Goal: Task Accomplishment & Management: Use online tool/utility

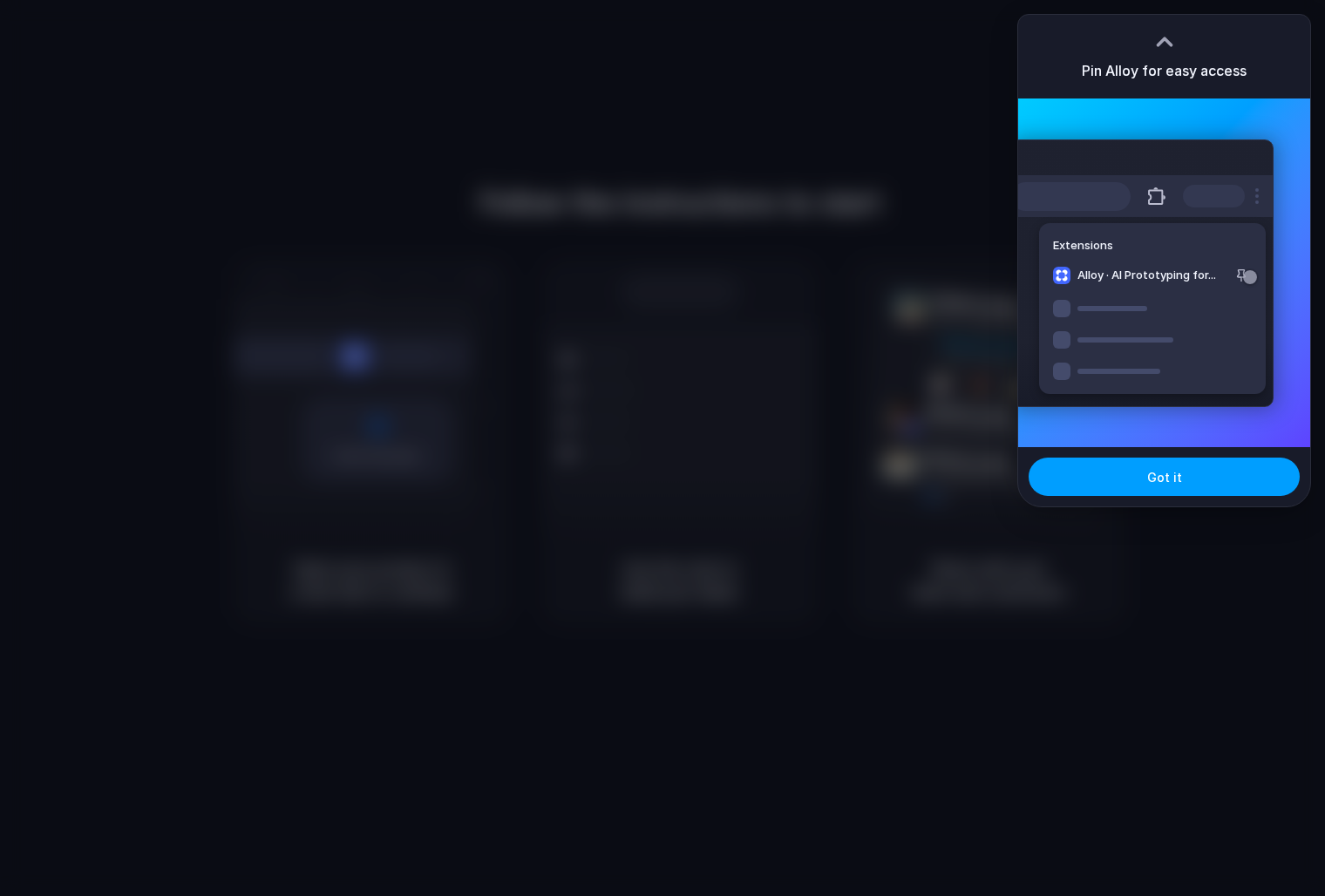
click at [1153, 476] on span "Got it" at bounding box center [1164, 476] width 35 height 18
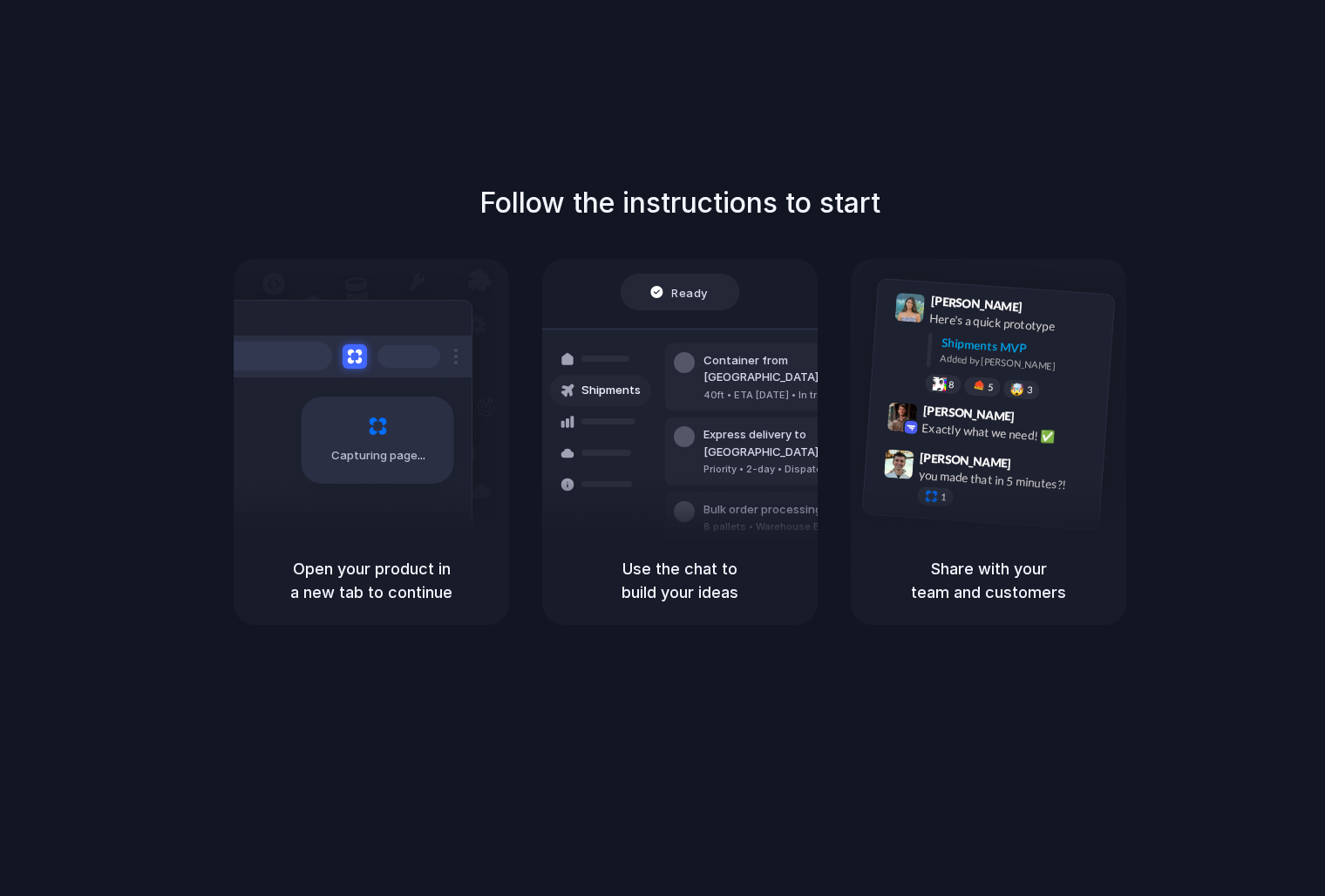
click at [681, 550] on div "Air freight to [GEOGRAPHIC_DATA] Flight CX251 • [DATE] • Ready" at bounding box center [783, 574] width 235 height 50
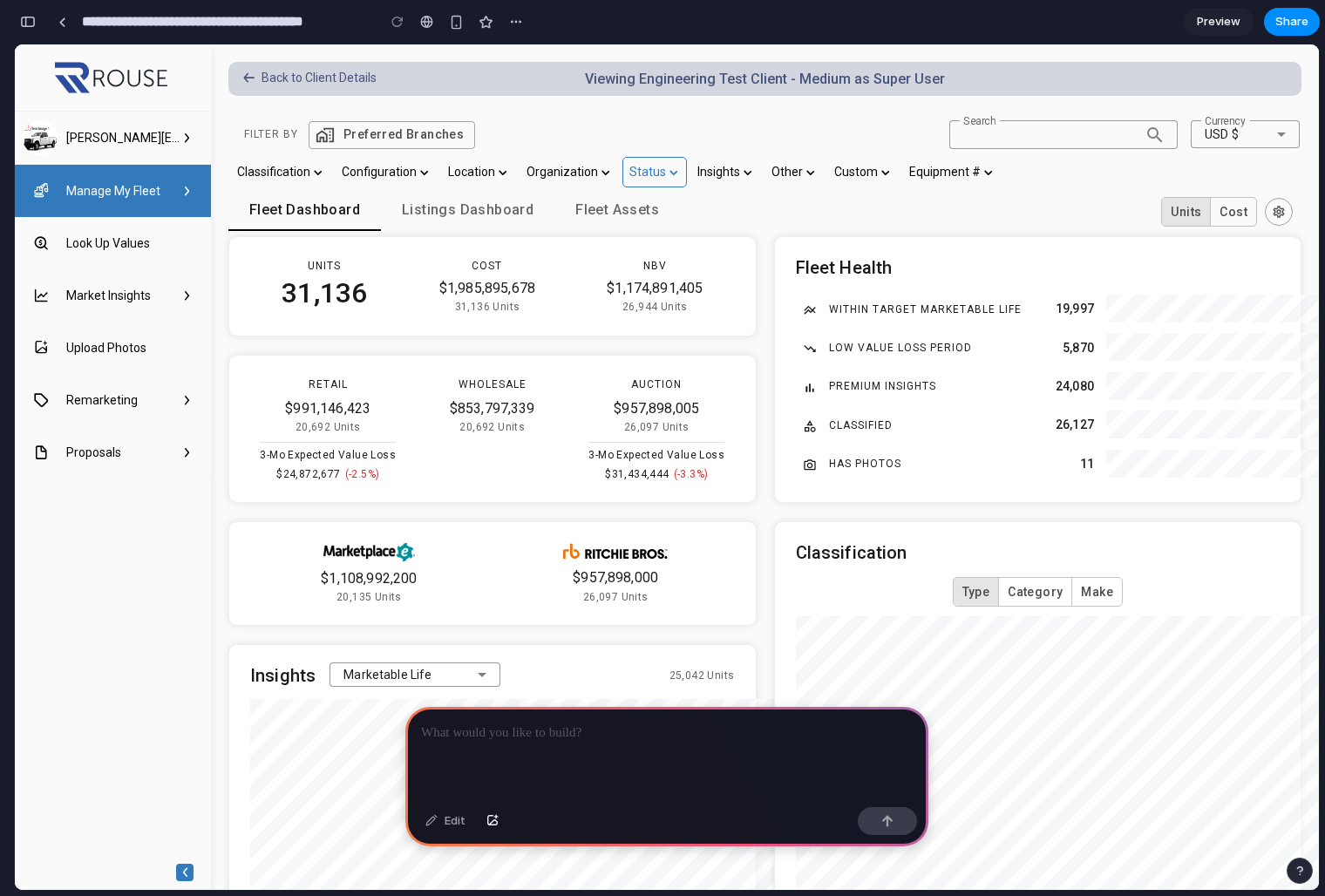
click at [658, 171] on link "Status" at bounding box center [655, 173] width 52 height 16
click at [544, 720] on div at bounding box center [666, 754] width 523 height 93
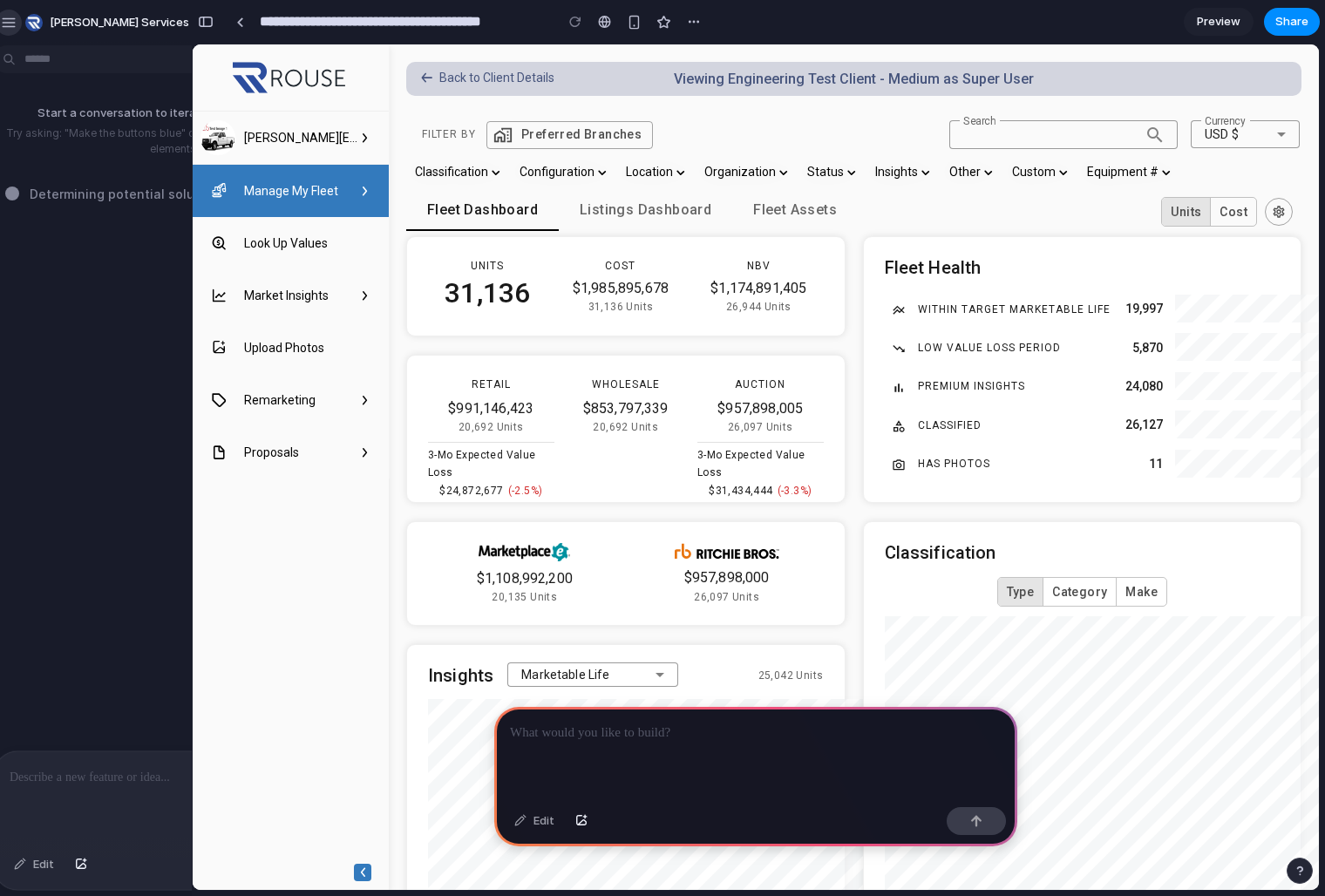
click at [16, 28] on button "button" at bounding box center [9, 23] width 27 height 27
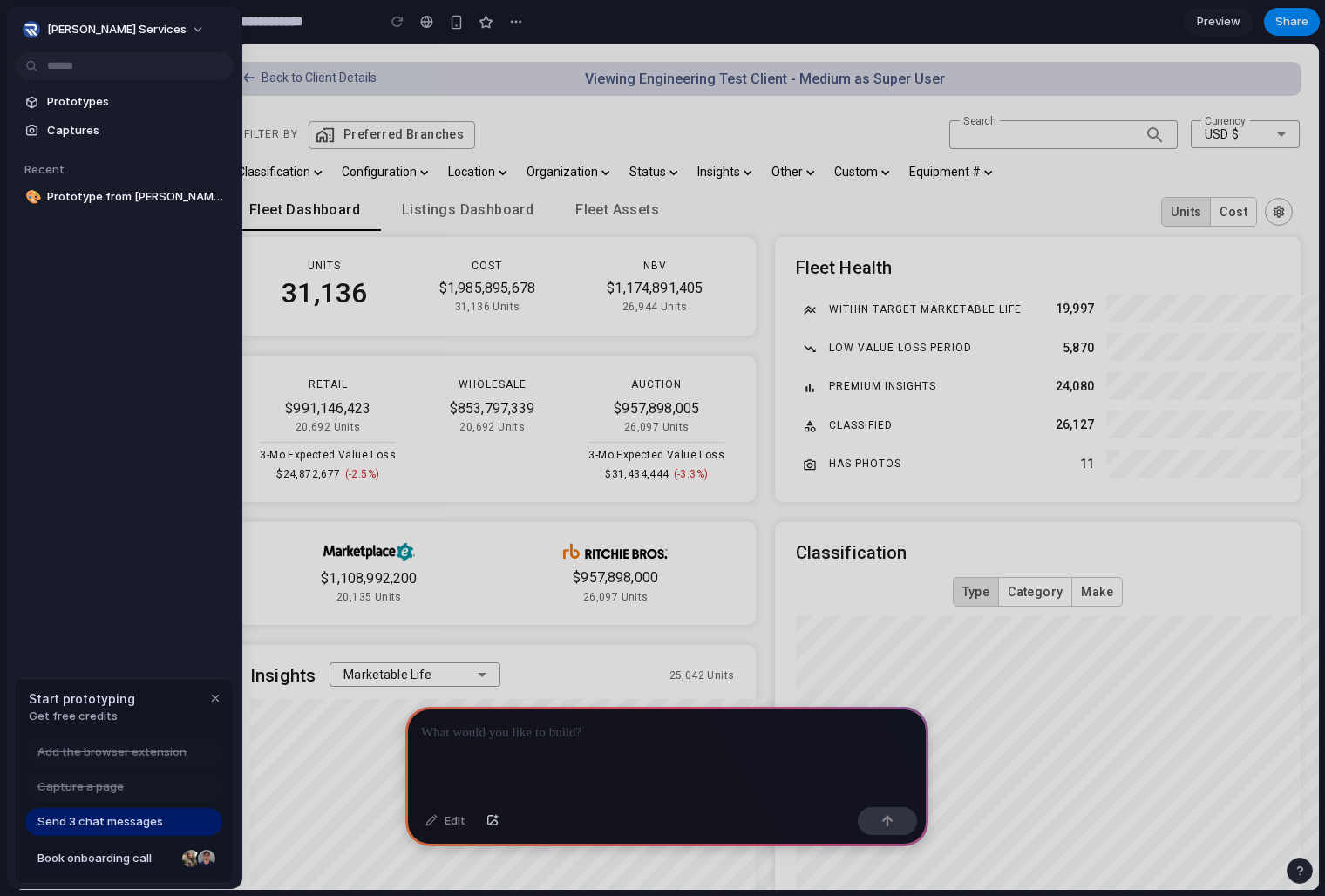
click at [545, 772] on div at bounding box center [662, 448] width 1325 height 896
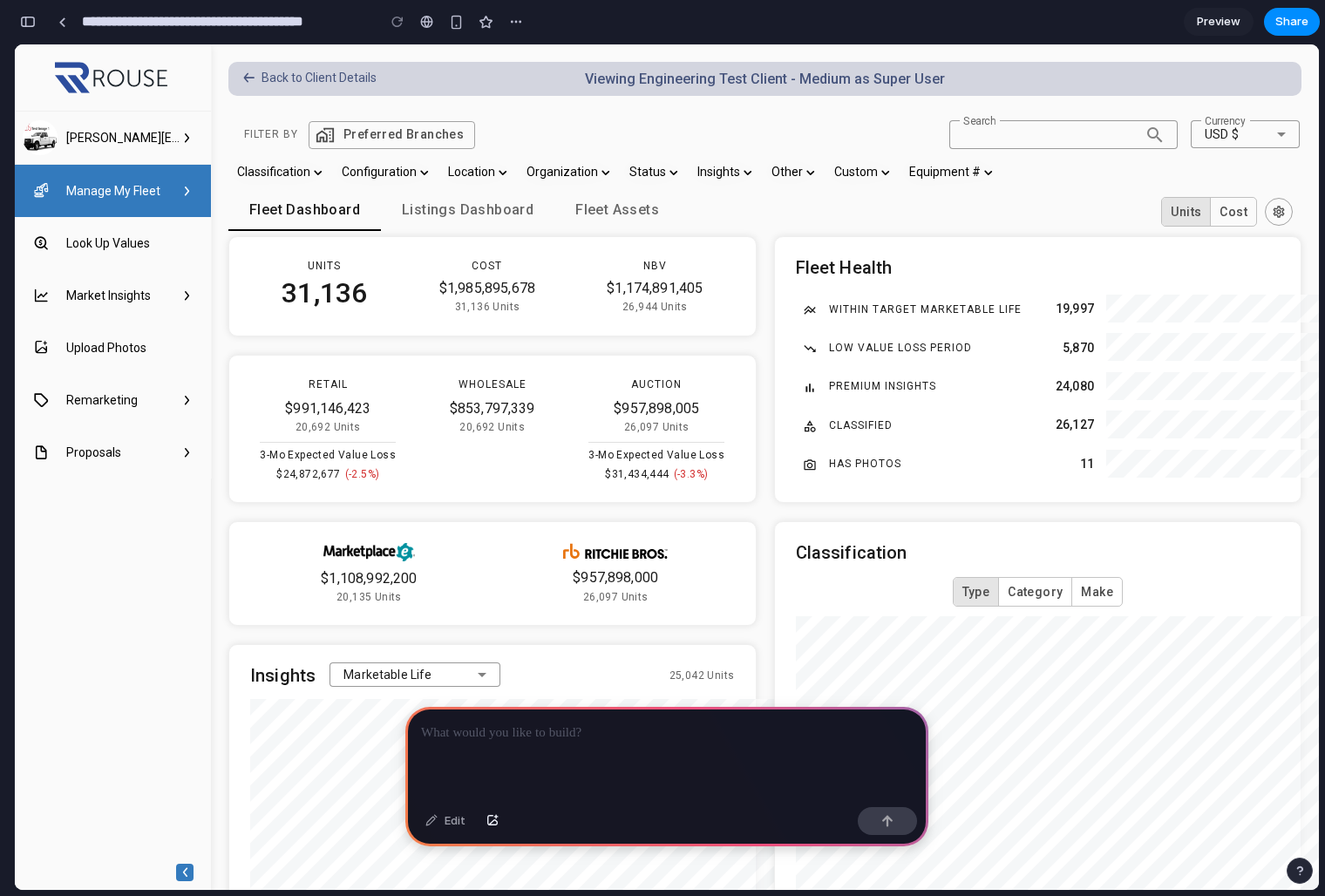
click at [506, 742] on div at bounding box center [666, 754] width 523 height 93
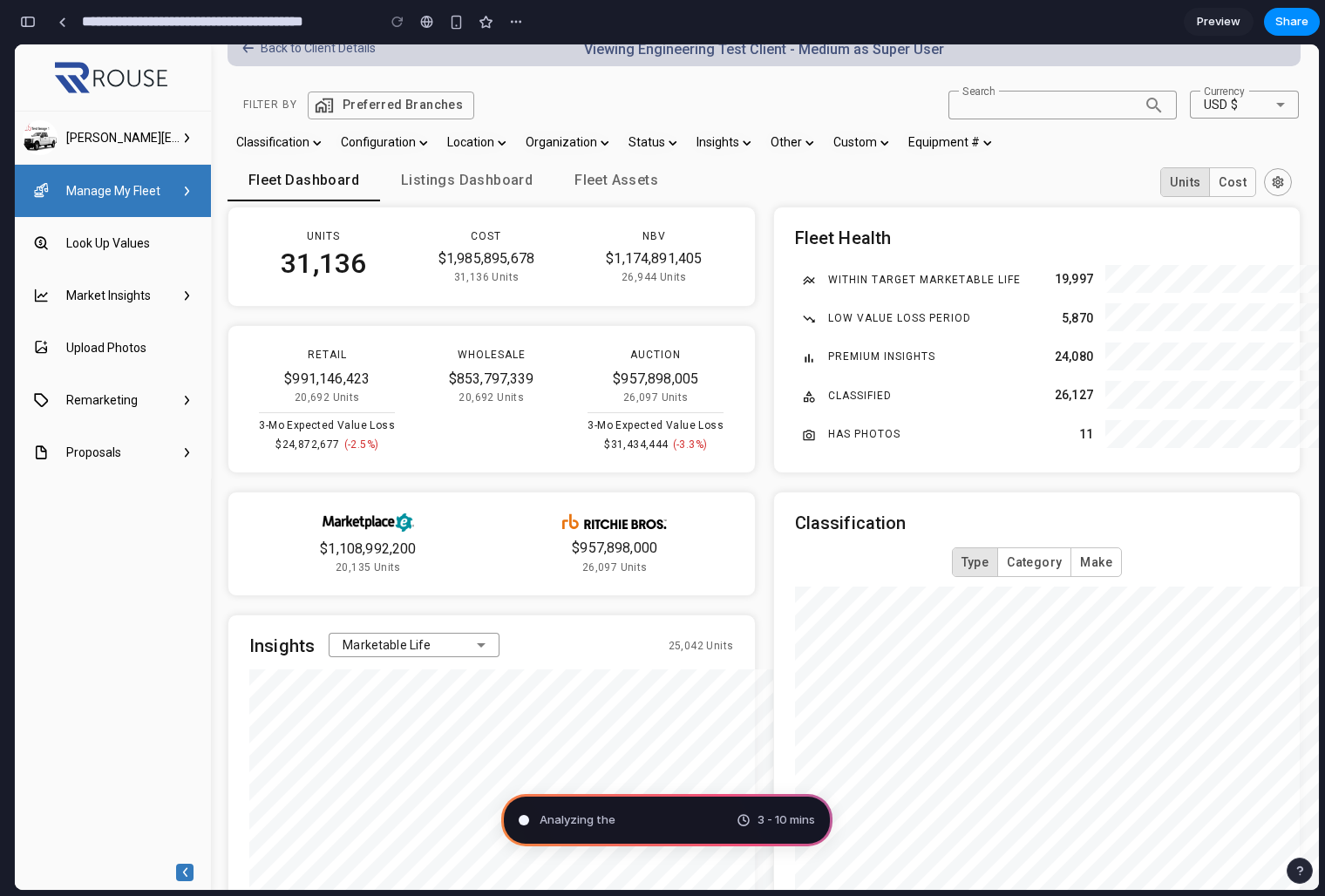
scroll to position [0, 1]
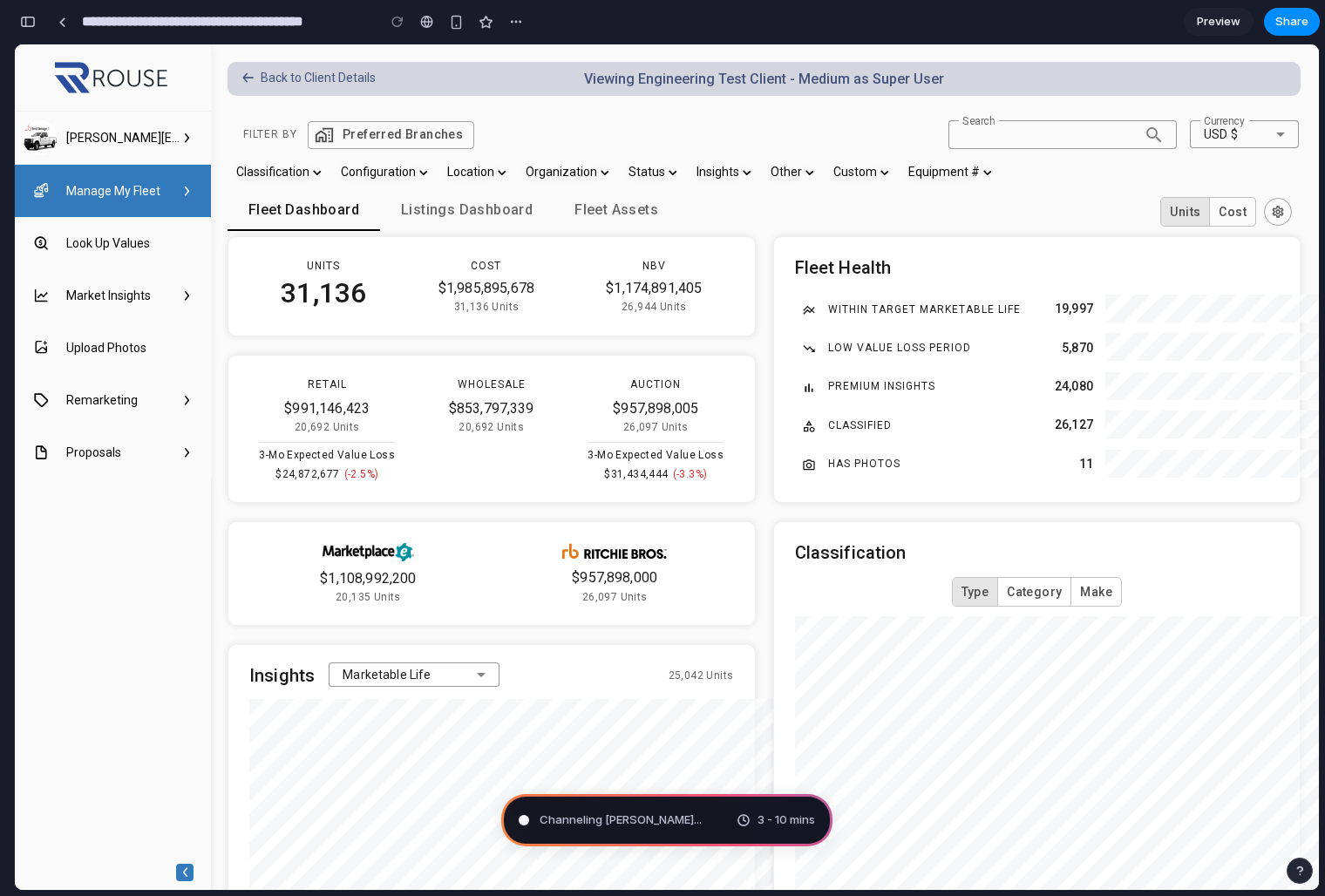
type input "**********"
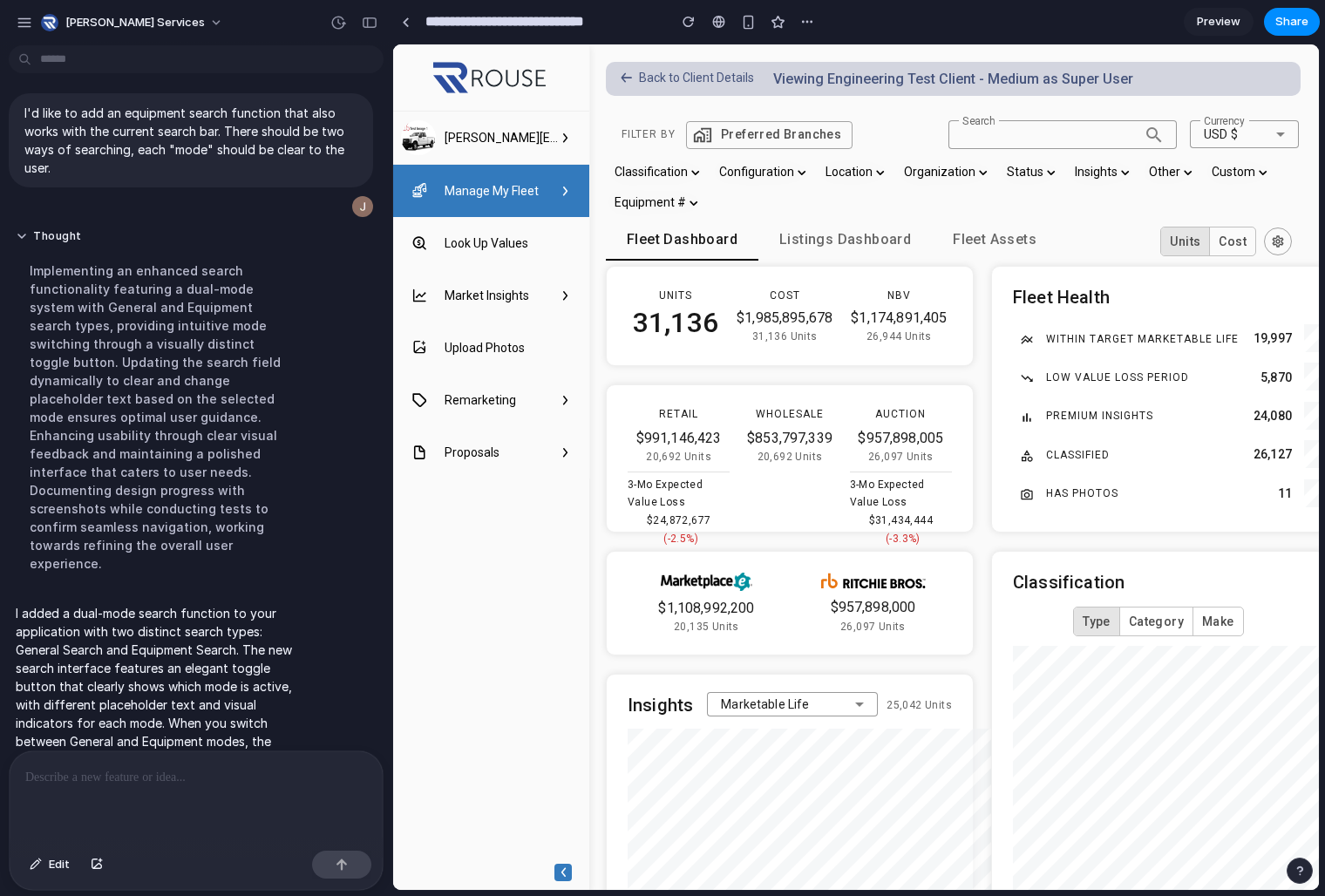
scroll to position [0, 0]
